Goal: Transaction & Acquisition: Purchase product/service

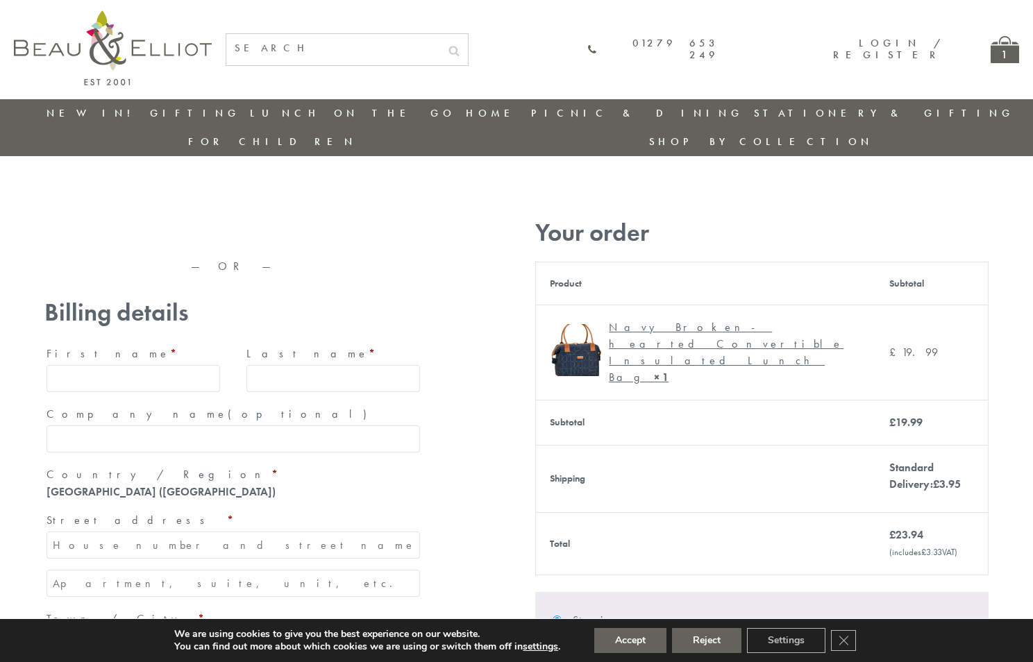
type input "maria33@yahoo.com"
type input "Maria"
type input "Williams"
type input "23, Scottsdale, Happytown"
type input "London"
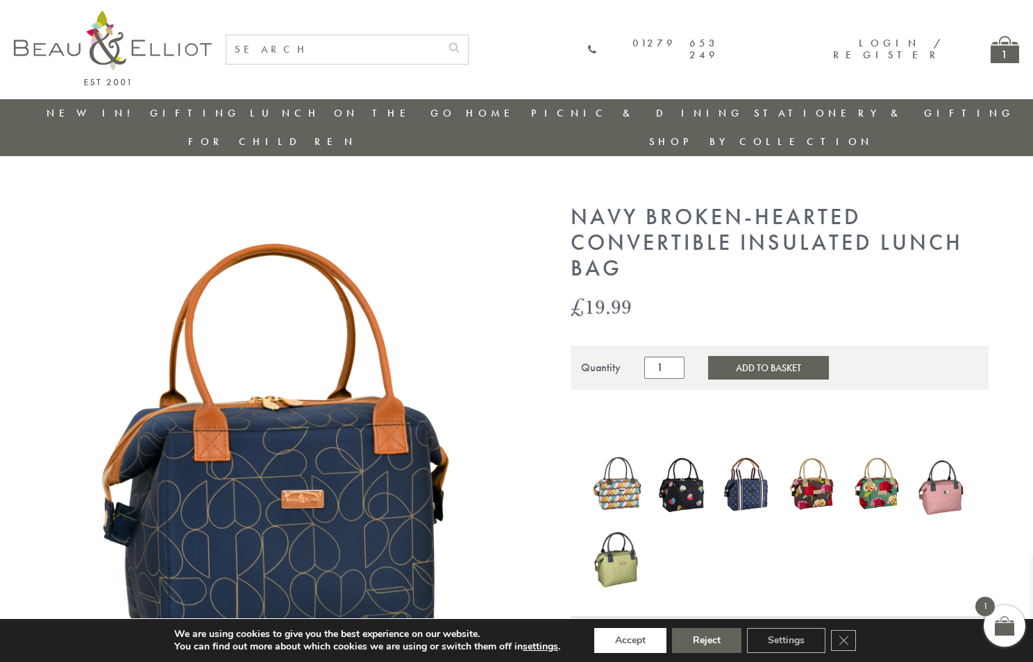
click at [631, 641] on button "Accept" at bounding box center [630, 640] width 72 height 25
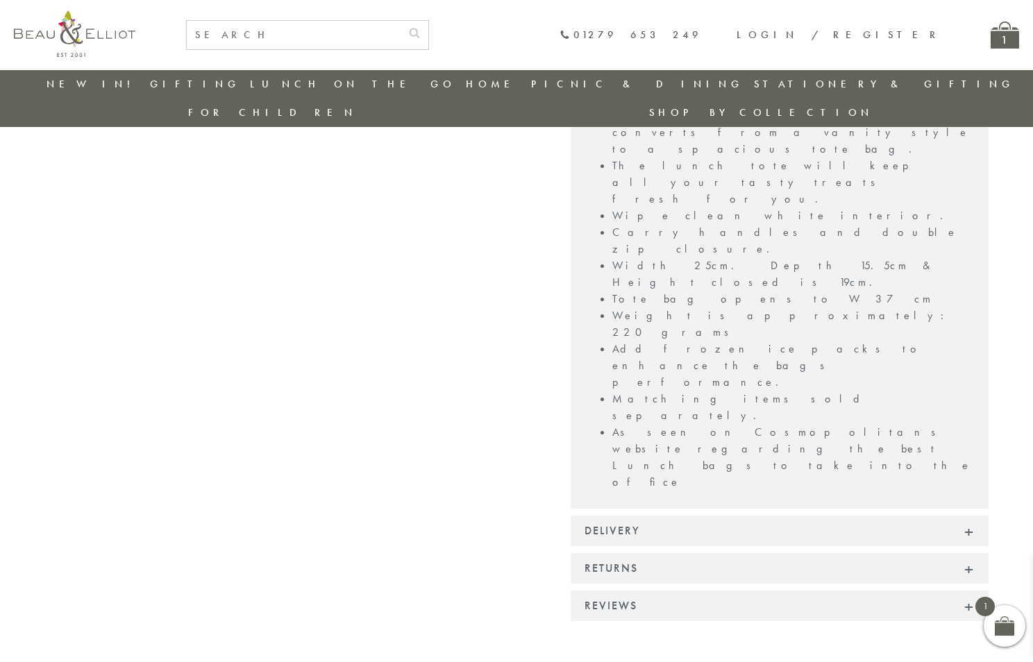
scroll to position [1055, 0]
